Goal: Information Seeking & Learning: Learn about a topic

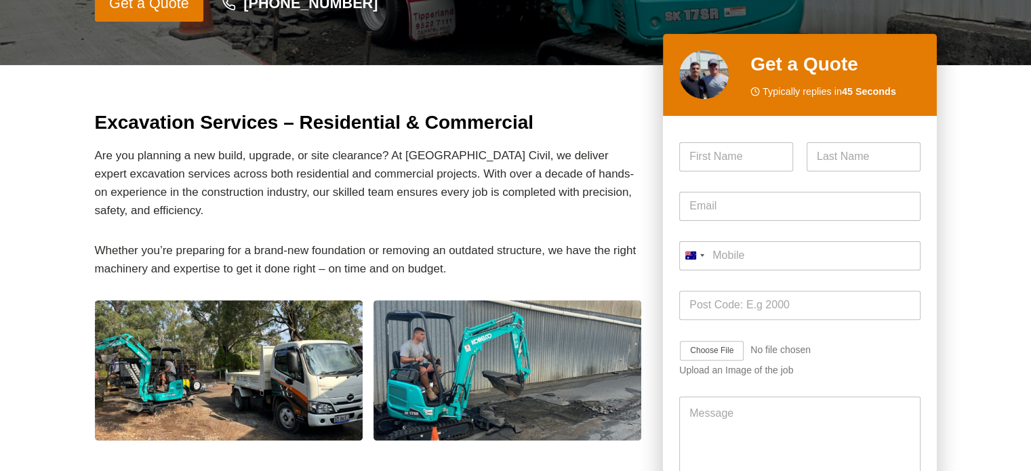
scroll to position [407, 0]
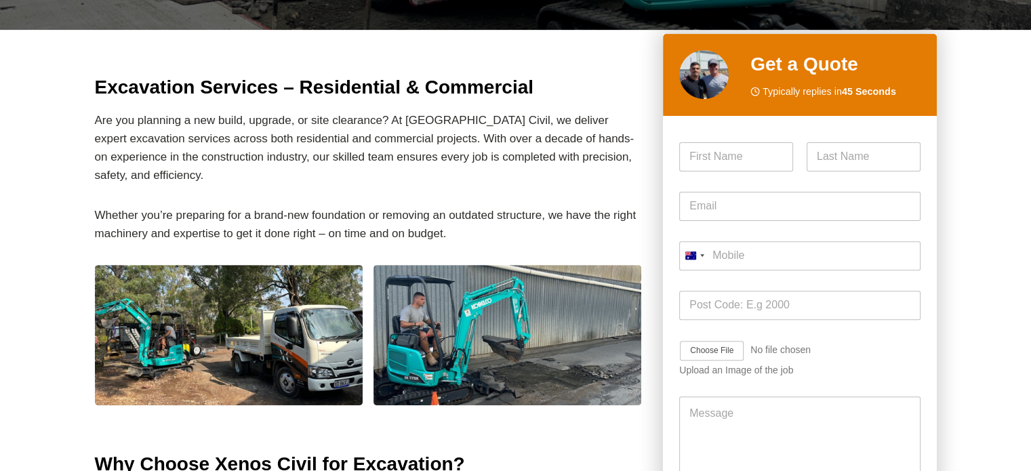
click at [202, 320] on img at bounding box center [229, 335] width 268 height 140
click at [449, 313] on img at bounding box center [508, 335] width 268 height 140
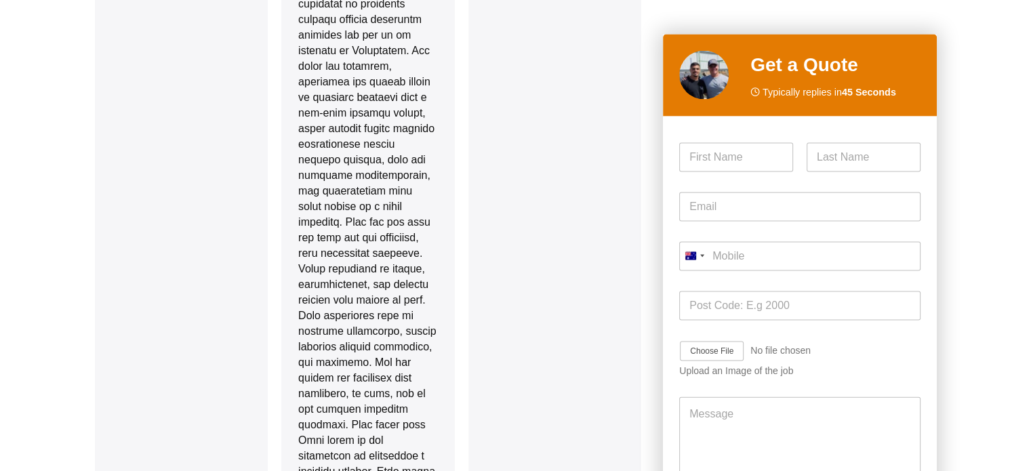
scroll to position [2848, 0]
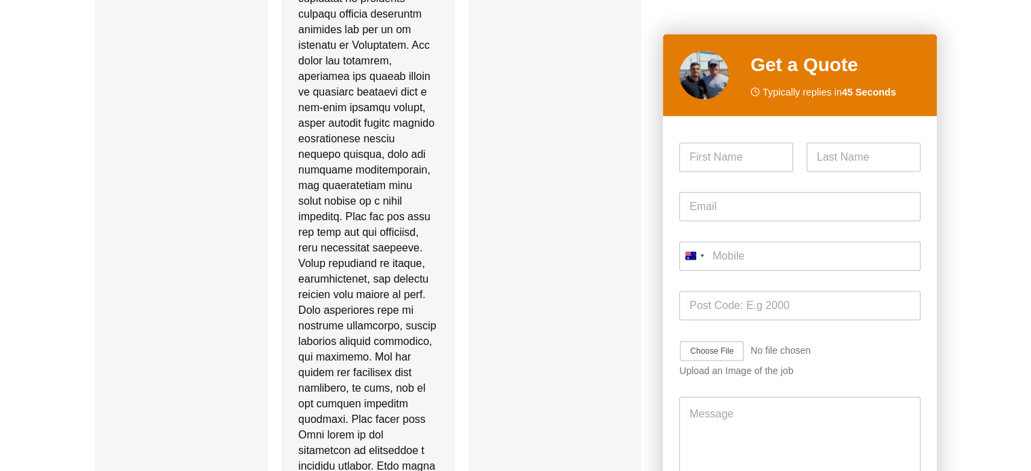
click at [248, 273] on div "reviews 5.0 (43) Review us on Google Adrian Revell 7 days ago on Google We had …" at bounding box center [368, 104] width 547 height 2190
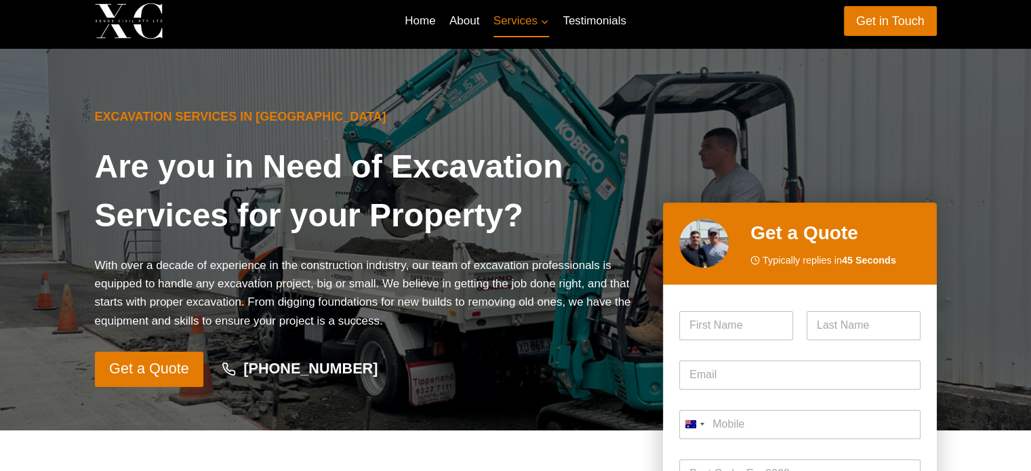
scroll to position [0, 0]
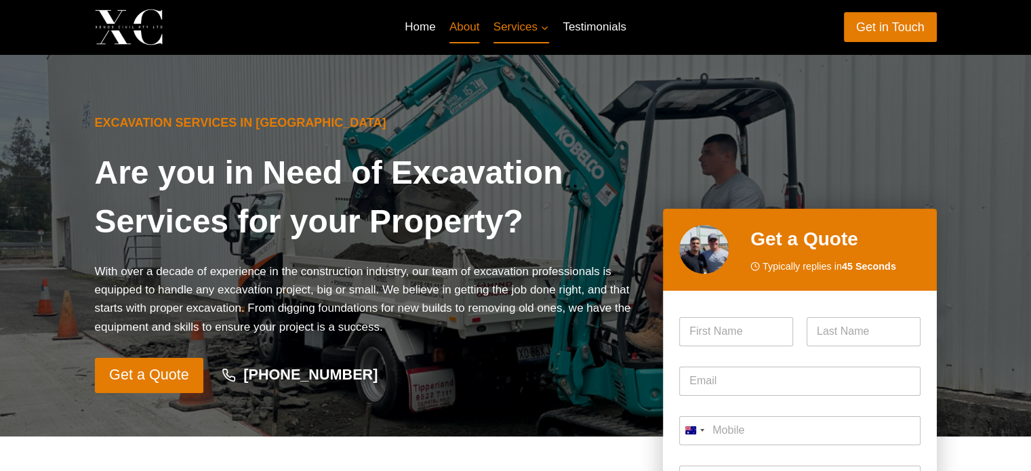
click at [453, 28] on link "About" at bounding box center [465, 27] width 44 height 33
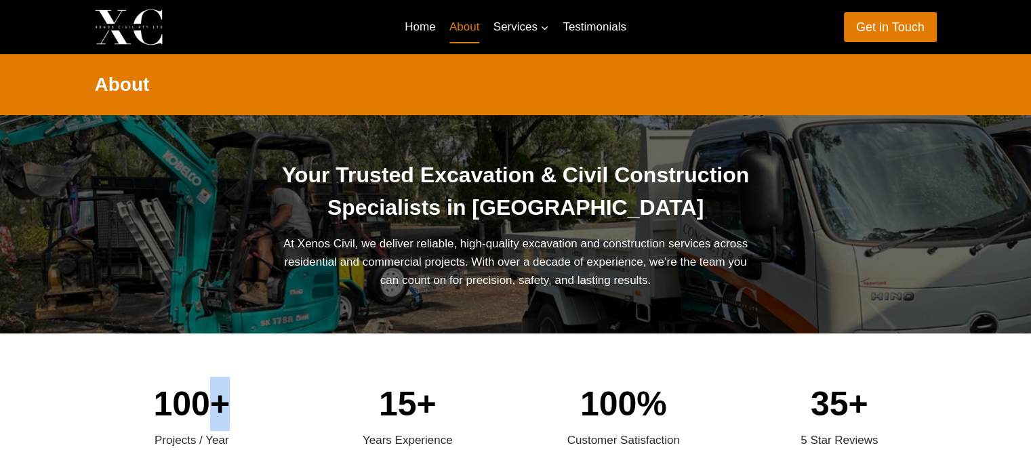
drag, startPoint x: 212, startPoint y: 406, endPoint x: 224, endPoint y: 406, distance: 12.9
click at [224, 406] on div "100+" at bounding box center [192, 404] width 195 height 54
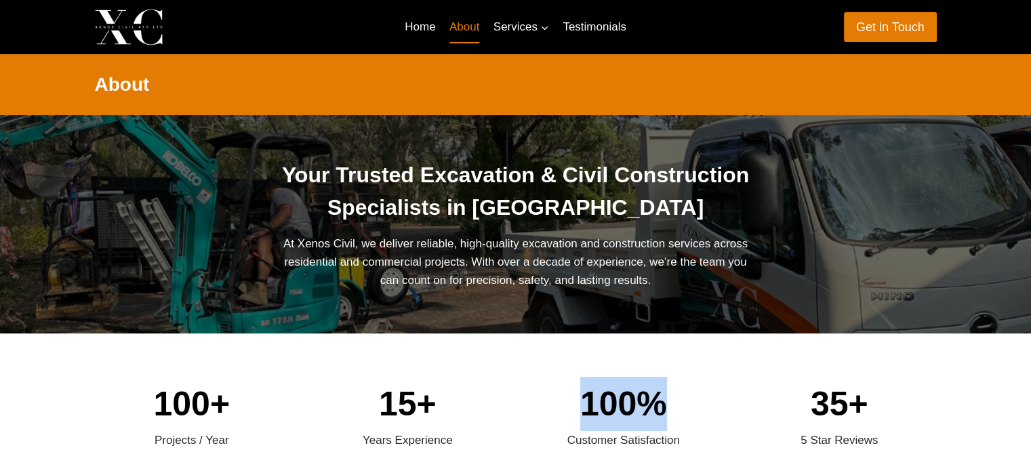
drag, startPoint x: 675, startPoint y: 414, endPoint x: 568, endPoint y: 403, distance: 107.7
click at [568, 403] on div "100%" at bounding box center [624, 404] width 195 height 54
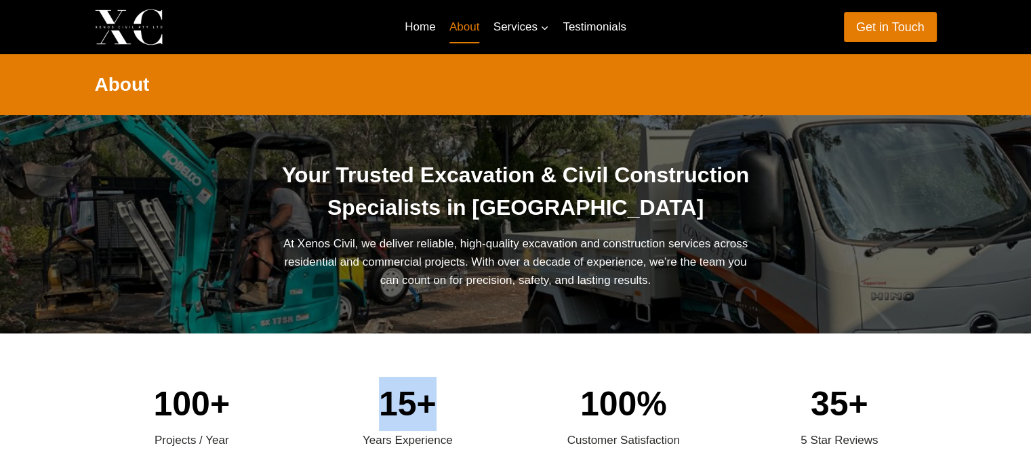
drag, startPoint x: 445, startPoint y: 403, endPoint x: 384, endPoint y: 401, distance: 61.1
click at [384, 401] on div "15+" at bounding box center [408, 404] width 195 height 54
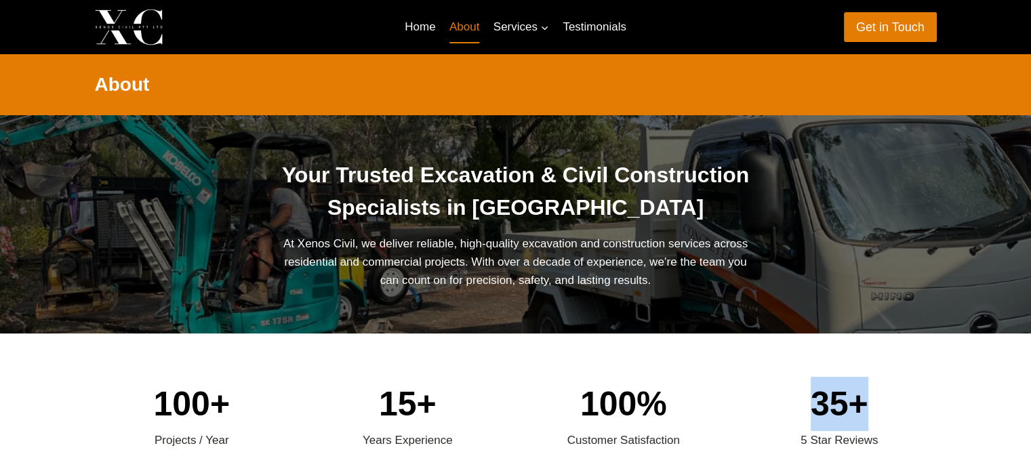
drag, startPoint x: 868, startPoint y: 418, endPoint x: 783, endPoint y: 414, distance: 84.9
click at [786, 414] on div "35+" at bounding box center [840, 404] width 195 height 54
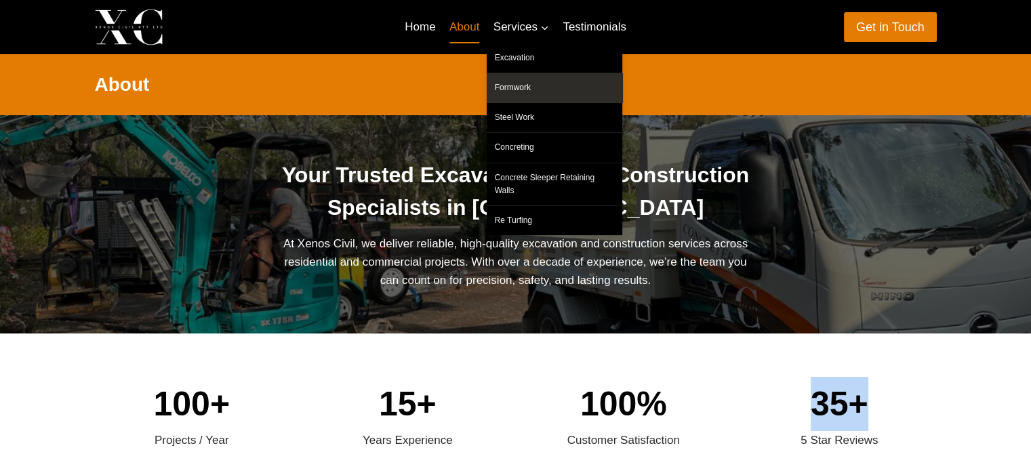
click at [541, 77] on link "Formwork" at bounding box center [555, 87] width 136 height 29
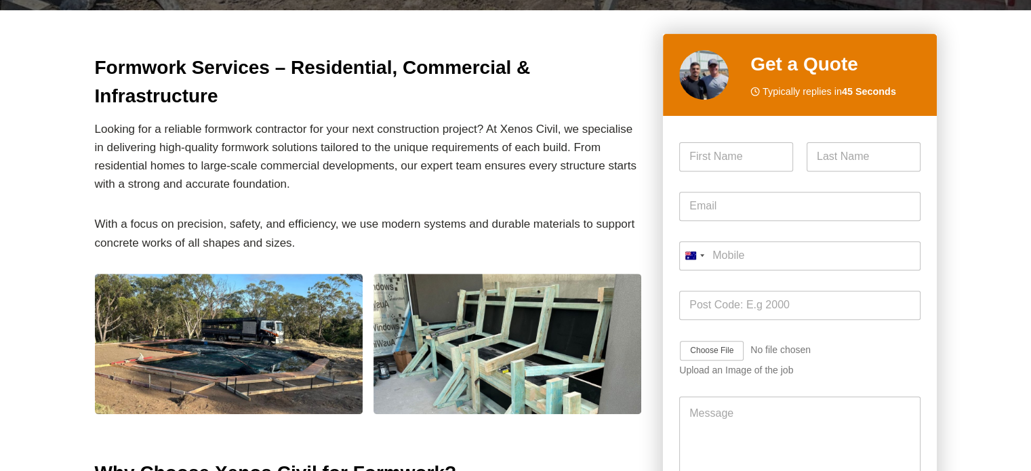
scroll to position [678, 0]
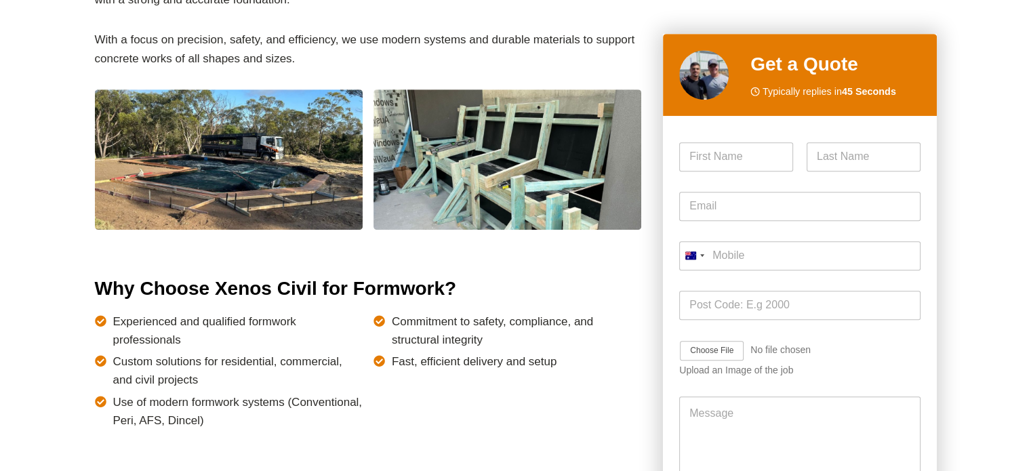
click at [239, 125] on img at bounding box center [229, 160] width 268 height 140
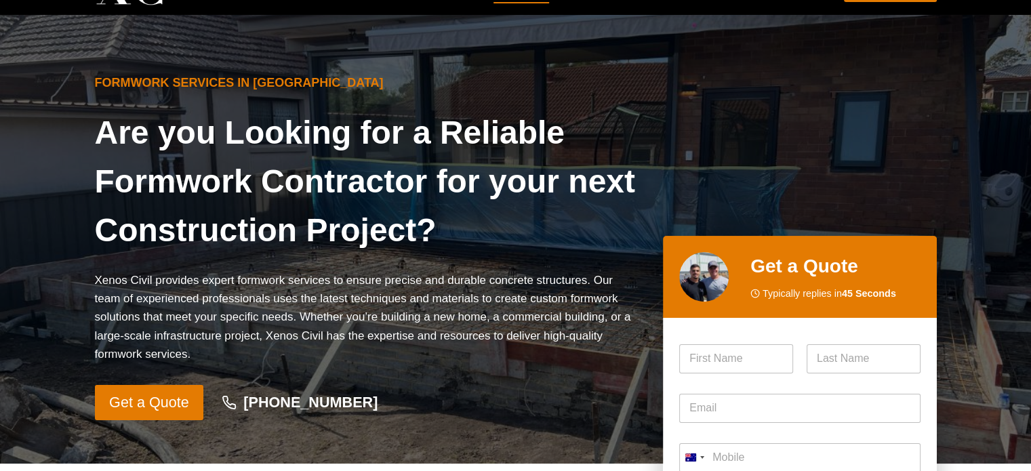
scroll to position [0, 0]
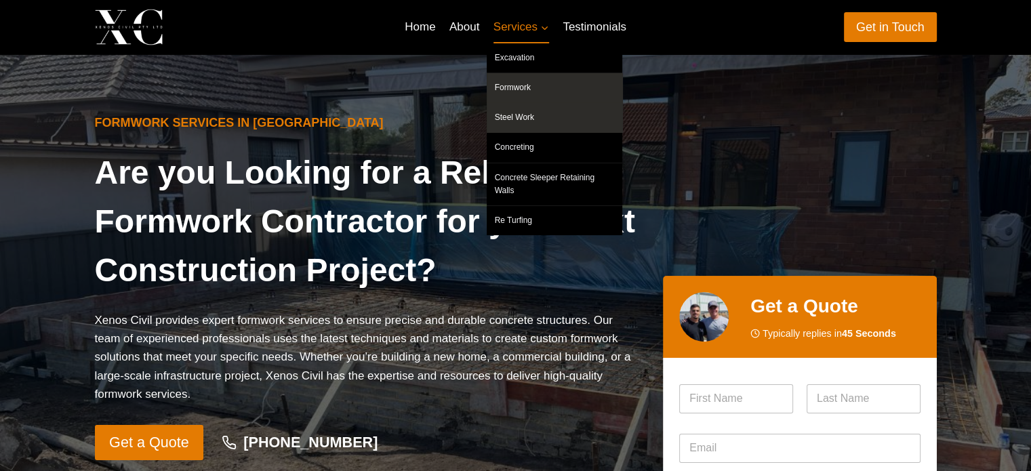
click at [524, 114] on link "Steel Work" at bounding box center [555, 117] width 136 height 29
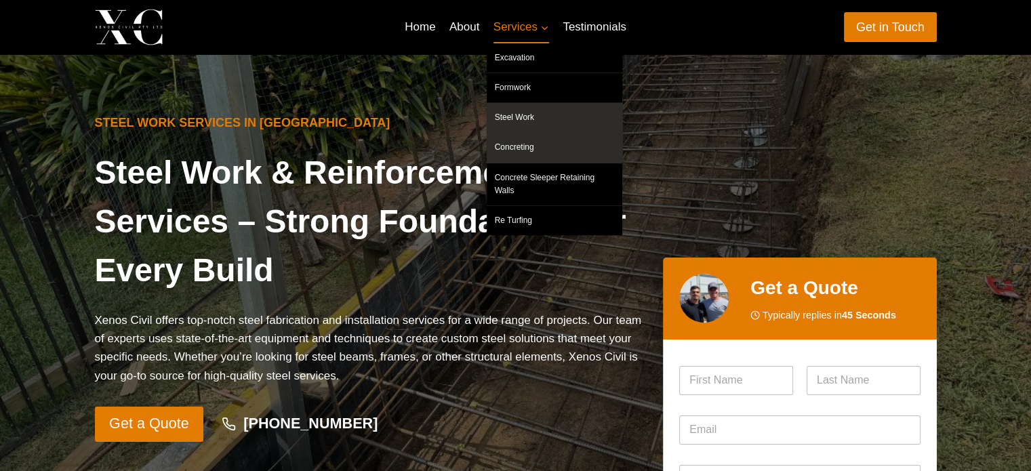
click at [534, 148] on link "Concreting" at bounding box center [555, 147] width 136 height 29
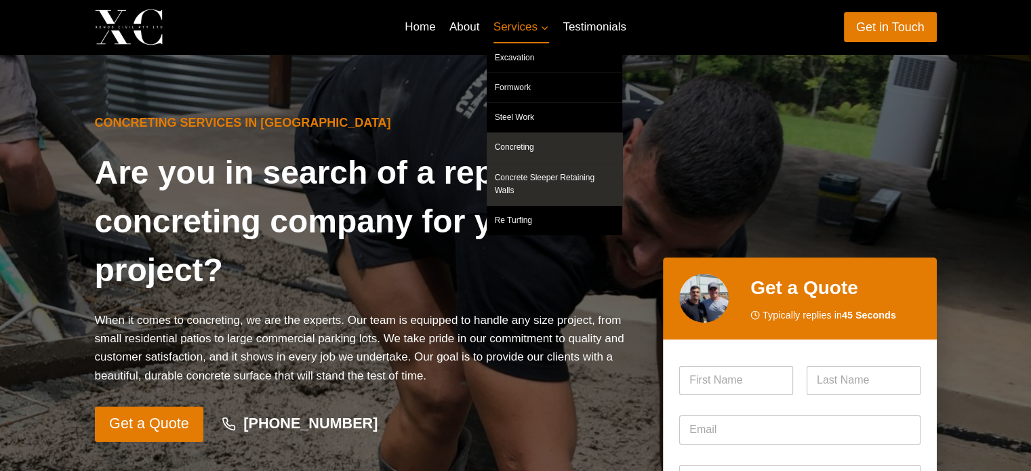
click at [553, 176] on link "Concrete Sleeper Retaining Walls" at bounding box center [555, 184] width 136 height 42
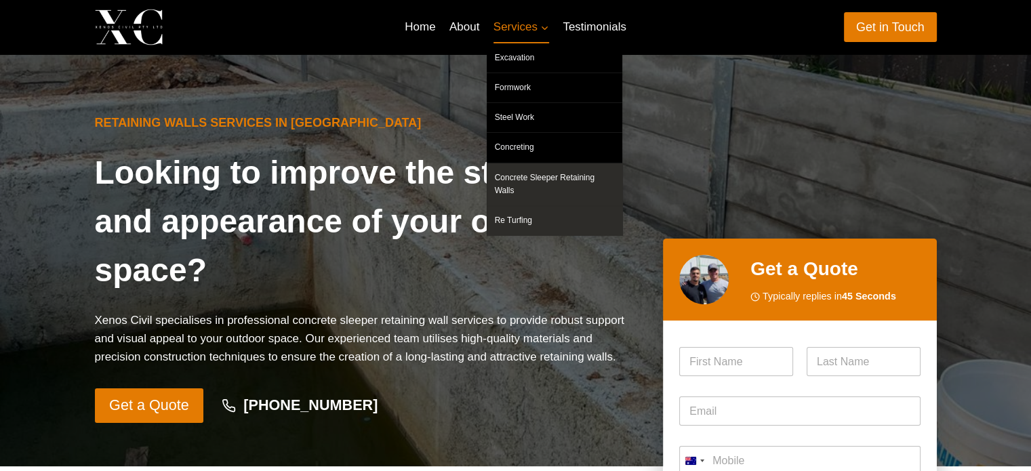
click at [526, 206] on link "Re Turfing" at bounding box center [555, 220] width 136 height 29
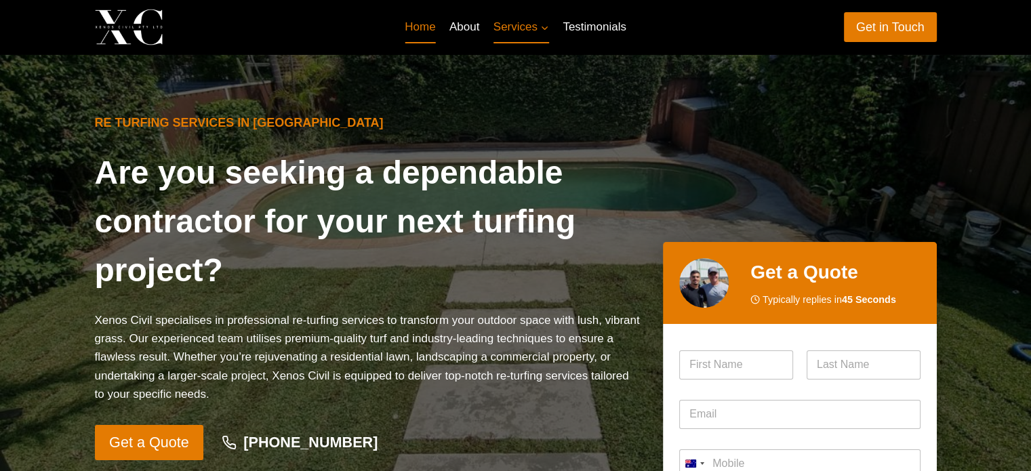
click at [422, 26] on link "Home" at bounding box center [420, 27] width 45 height 33
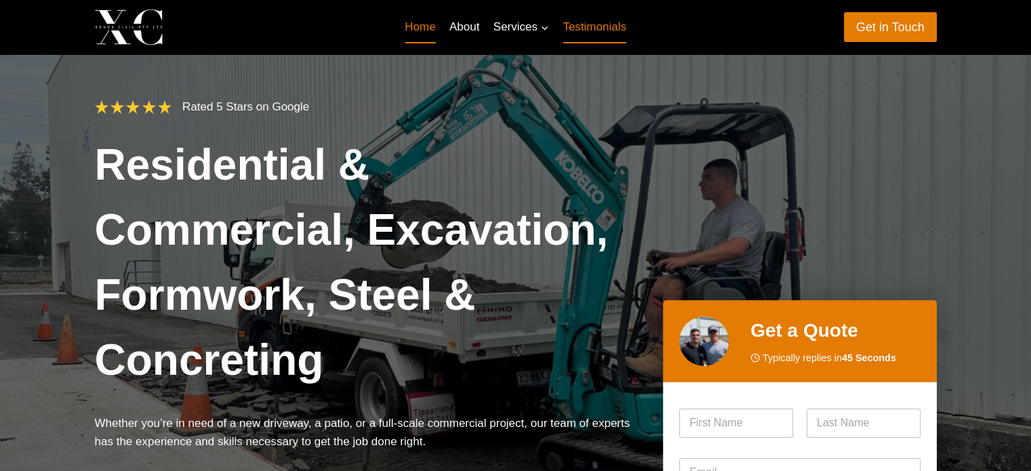
click at [602, 28] on link "Testimonials" at bounding box center [594, 27] width 77 height 33
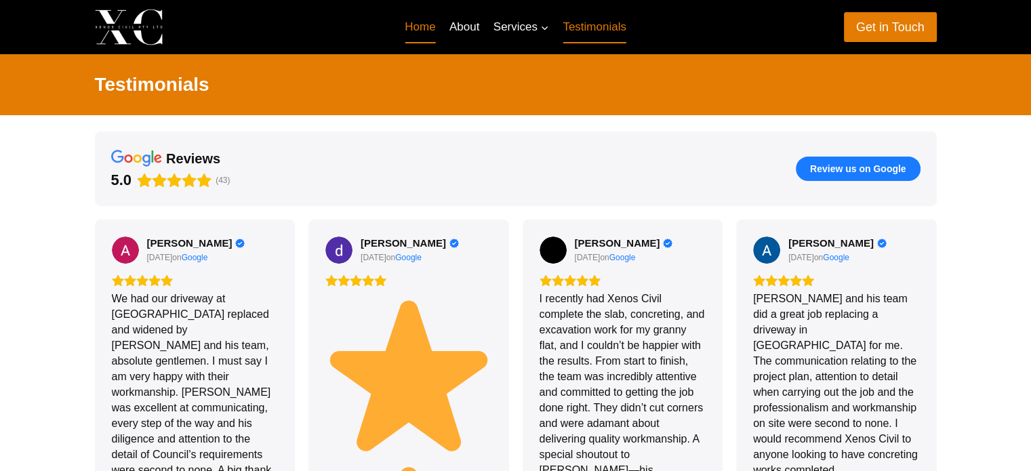
click at [431, 17] on link "Home" at bounding box center [420, 27] width 45 height 33
